Goal: Transaction & Acquisition: Purchase product/service

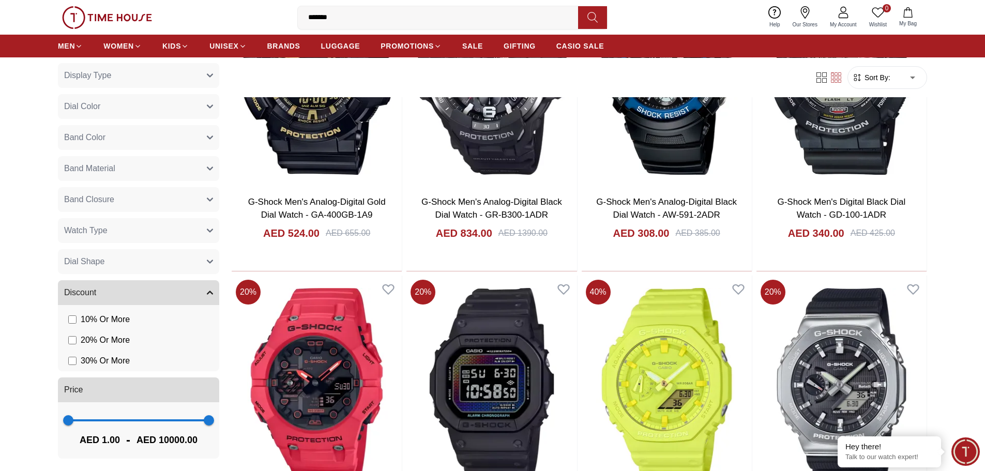
scroll to position [265, 0]
type input "***"
drag, startPoint x: 202, startPoint y: 418, endPoint x: 76, endPoint y: 422, distance: 125.7
click at [76, 422] on span "624" at bounding box center [77, 418] width 10 height 10
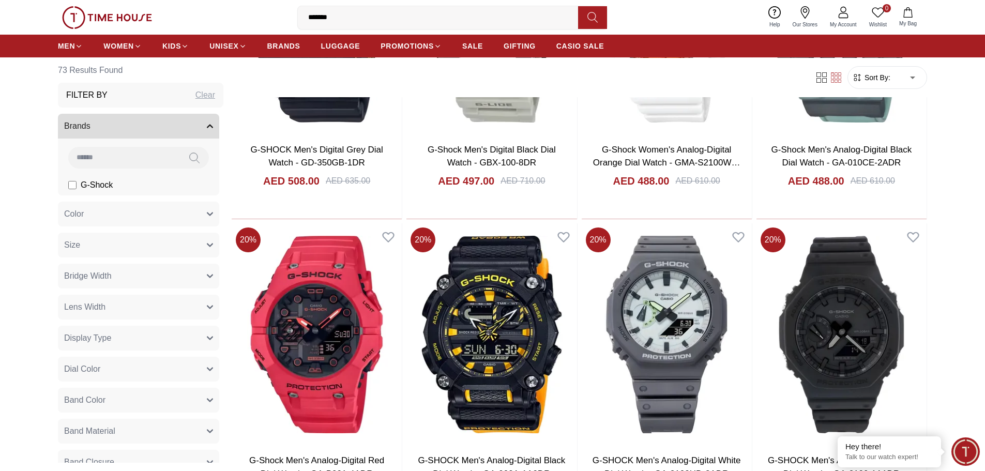
scroll to position [1189, 0]
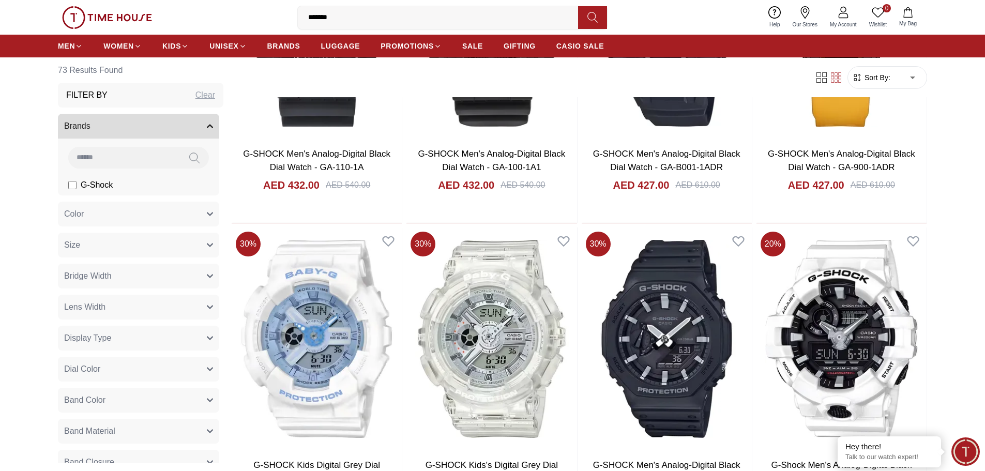
scroll to position [2739, 0]
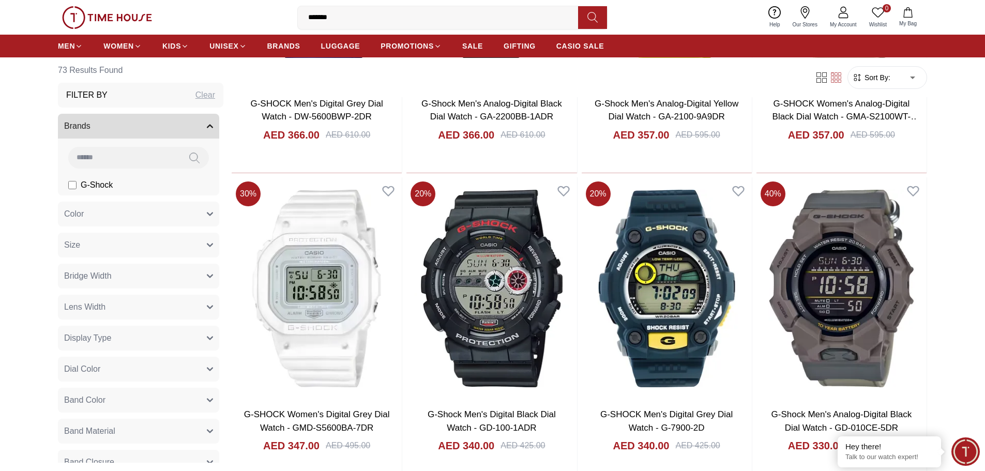
scroll to position [4134, 0]
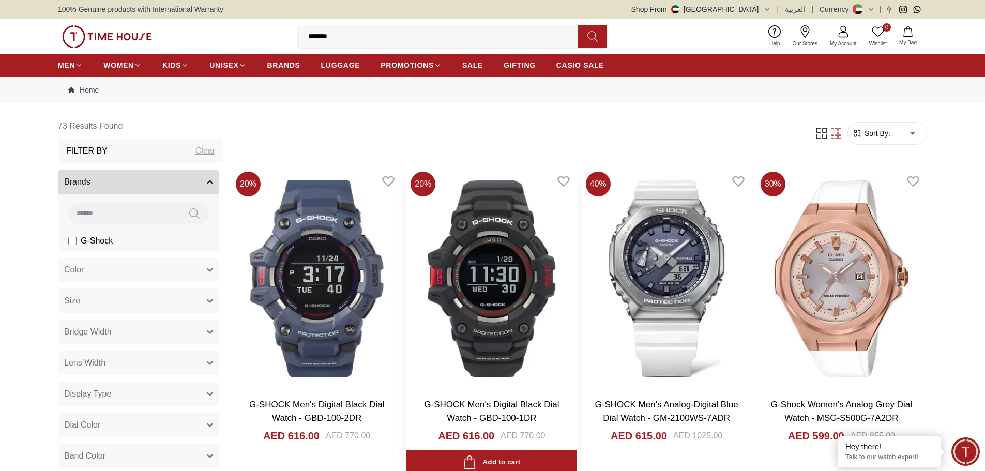
click at [469, 266] on img at bounding box center [491, 278] width 170 height 222
